Goal: Navigation & Orientation: Find specific page/section

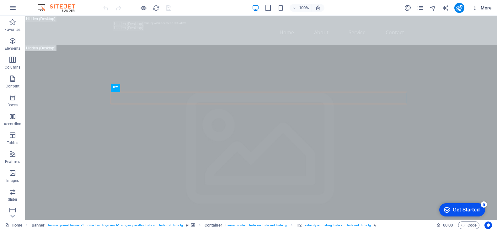
click at [478, 7] on icon "button" at bounding box center [475, 8] width 6 height 6
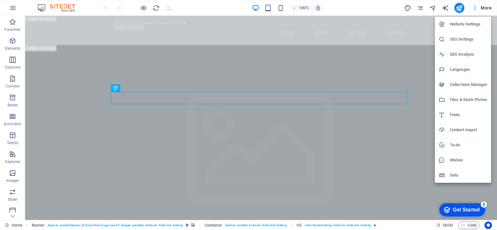
click at [356, 6] on div at bounding box center [248, 115] width 497 height 230
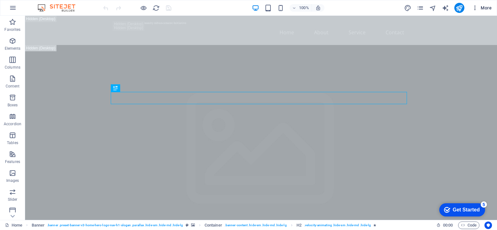
click at [492, 8] on span "More" at bounding box center [482, 8] width 20 height 6
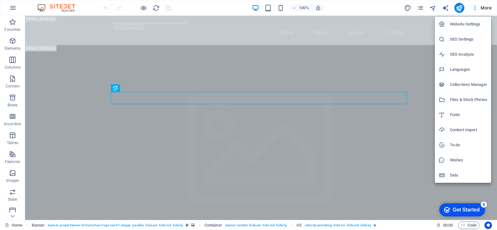
click at [360, 12] on div at bounding box center [248, 115] width 497 height 230
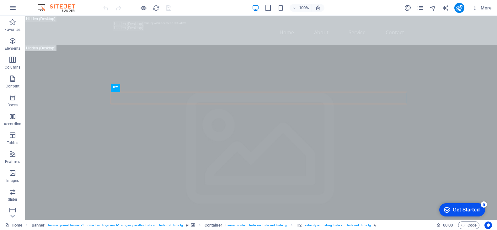
click at [456, 210] on div "Get Started" at bounding box center [466, 210] width 27 height 6
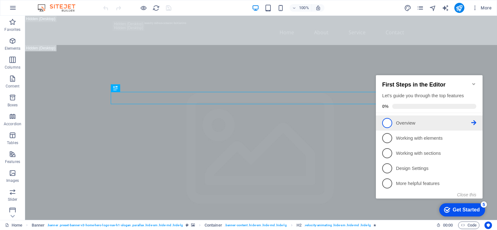
click at [398, 124] on p "Overview - incomplete" at bounding box center [433, 123] width 75 height 7
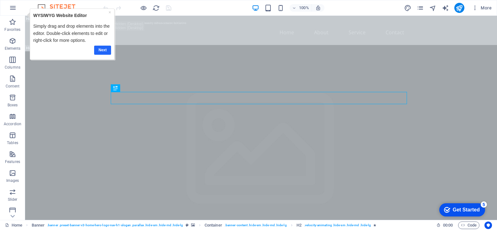
click at [104, 51] on link "Next" at bounding box center [102, 50] width 17 height 9
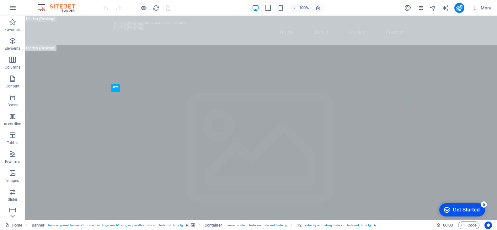
click at [458, 207] on div "Get Started" at bounding box center [466, 210] width 27 height 6
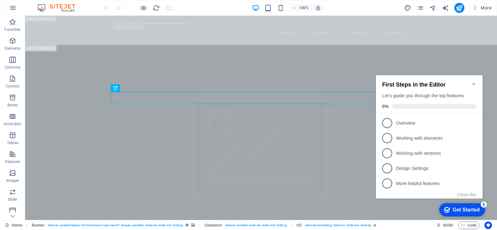
click at [473, 81] on icon "Minimize checklist" at bounding box center [474, 83] width 5 height 5
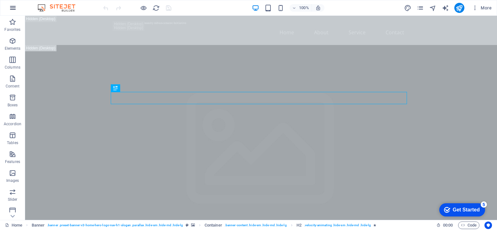
click at [12, 7] on icon "button" at bounding box center [13, 8] width 8 height 8
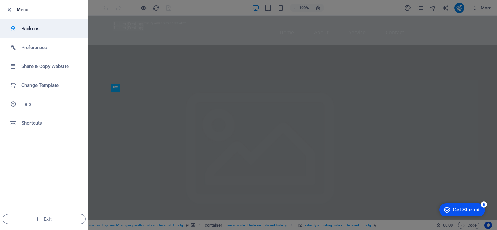
click at [30, 28] on h6 "Backups" at bounding box center [50, 29] width 58 height 8
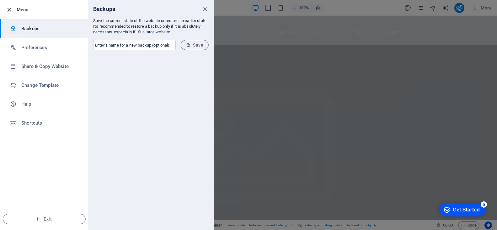
click at [10, 10] on icon "button" at bounding box center [9, 9] width 7 height 7
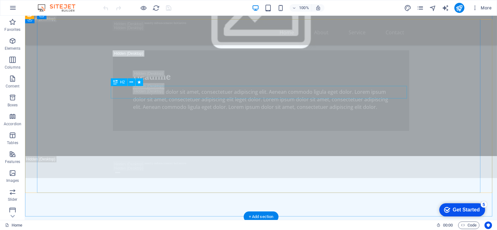
scroll to position [502, 0]
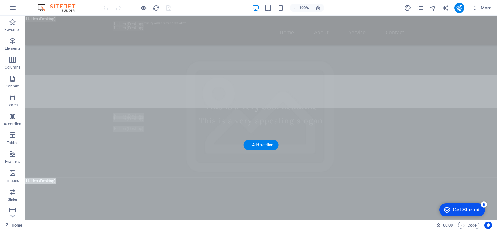
scroll to position [471, 0]
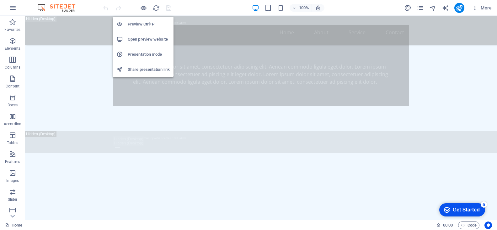
click at [148, 39] on h6 "Open preview website" at bounding box center [149, 39] width 42 height 8
